Goal: Task Accomplishment & Management: Manage account settings

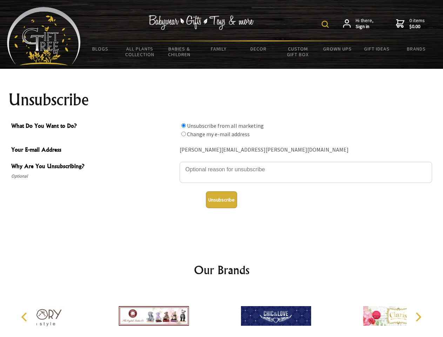
click at [326, 24] on img at bounding box center [324, 24] width 7 height 7
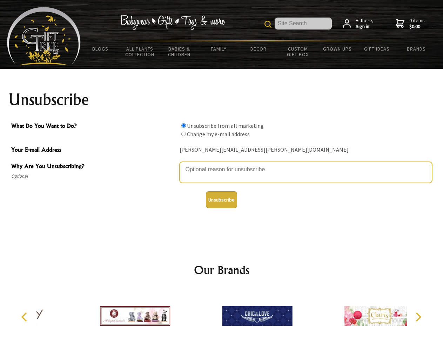
click at [222, 164] on textarea "Why Are You Unsubscribing?" at bounding box center [306, 172] width 252 height 21
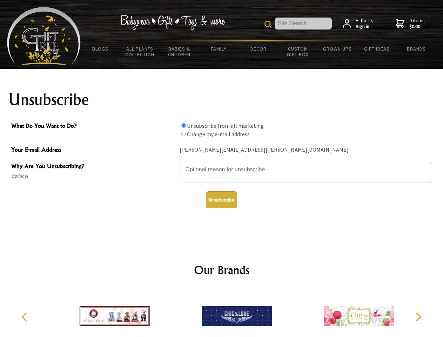
click at [183, 125] on input "What Do You Want to Do?" at bounding box center [183, 125] width 5 height 5
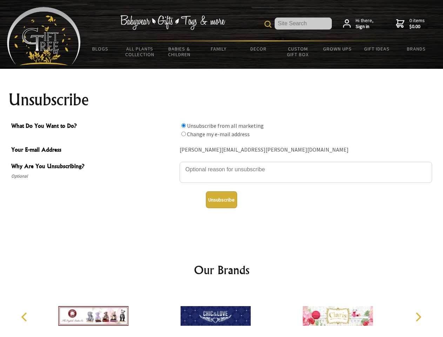
click at [183, 134] on input "What Do You Want to Do?" at bounding box center [183, 133] width 5 height 5
radio input "true"
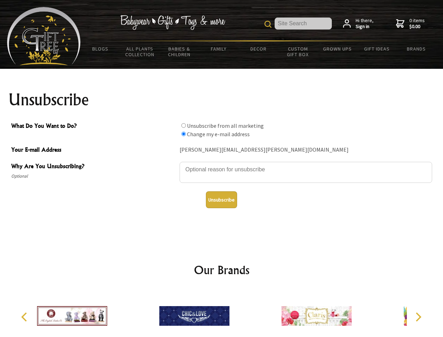
click at [221, 199] on button "Unsubscribe" at bounding box center [221, 199] width 31 height 17
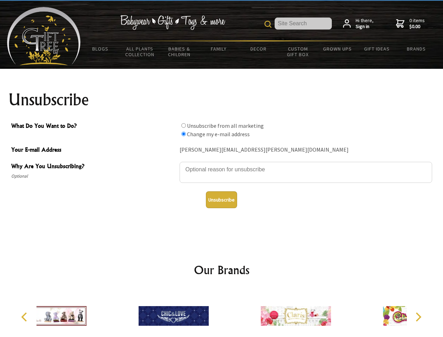
click at [235, 313] on div at bounding box center [296, 316] width 122 height 55
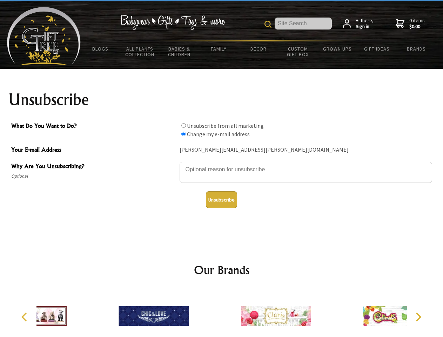
click at [25, 317] on icon "Previous" at bounding box center [24, 316] width 9 height 9
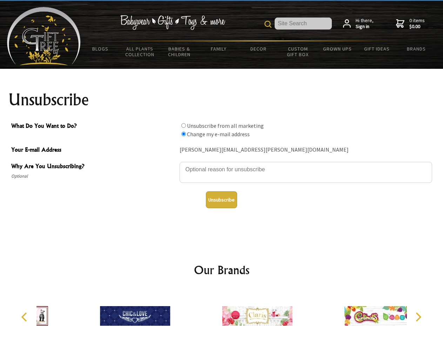
click at [418, 317] on icon "Next" at bounding box center [417, 316] width 9 height 9
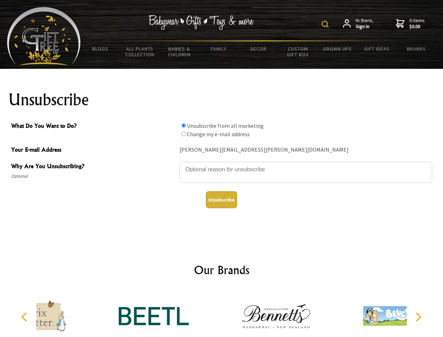
click at [326, 24] on img at bounding box center [324, 24] width 7 height 7
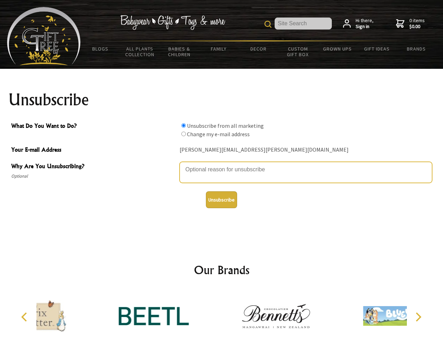
click at [222, 164] on textarea "Why Are You Unsubscribing?" at bounding box center [306, 172] width 252 height 21
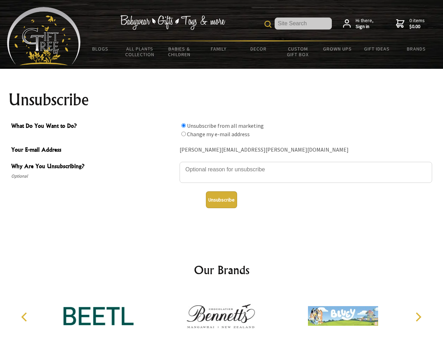
click at [183, 125] on input "What Do You Want to Do?" at bounding box center [183, 125] width 5 height 5
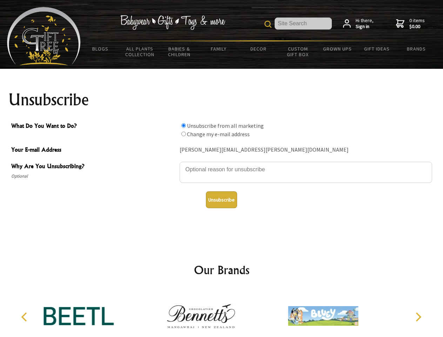
click at [183, 134] on input "What Do You Want to Do?" at bounding box center [183, 133] width 5 height 5
radio input "true"
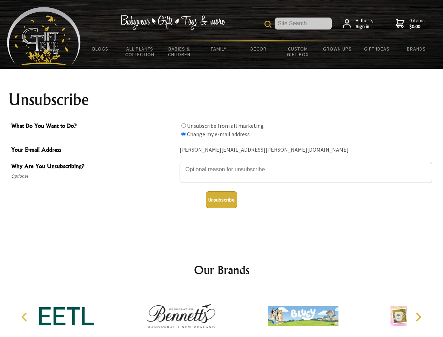
click at [221, 199] on button "Unsubscribe" at bounding box center [221, 199] width 31 height 17
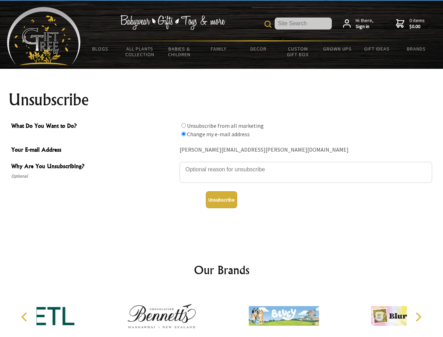
click at [222, 313] on div at bounding box center [161, 316] width 122 height 55
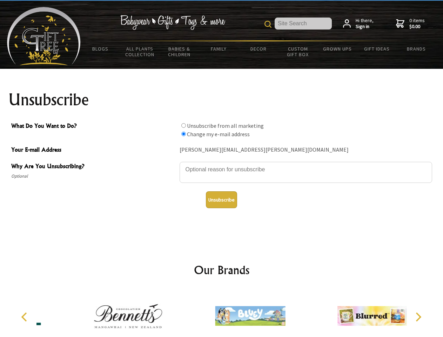
click at [25, 317] on icon "Previous" at bounding box center [24, 316] width 9 height 9
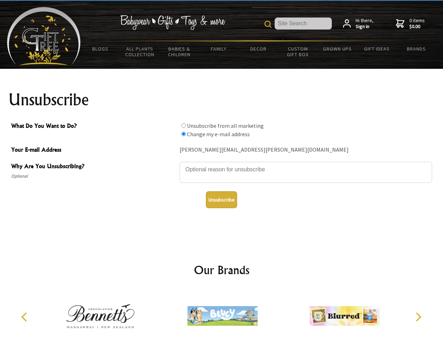
click at [418, 317] on icon "Next" at bounding box center [417, 316] width 9 height 9
